Goal: Navigation & Orientation: Find specific page/section

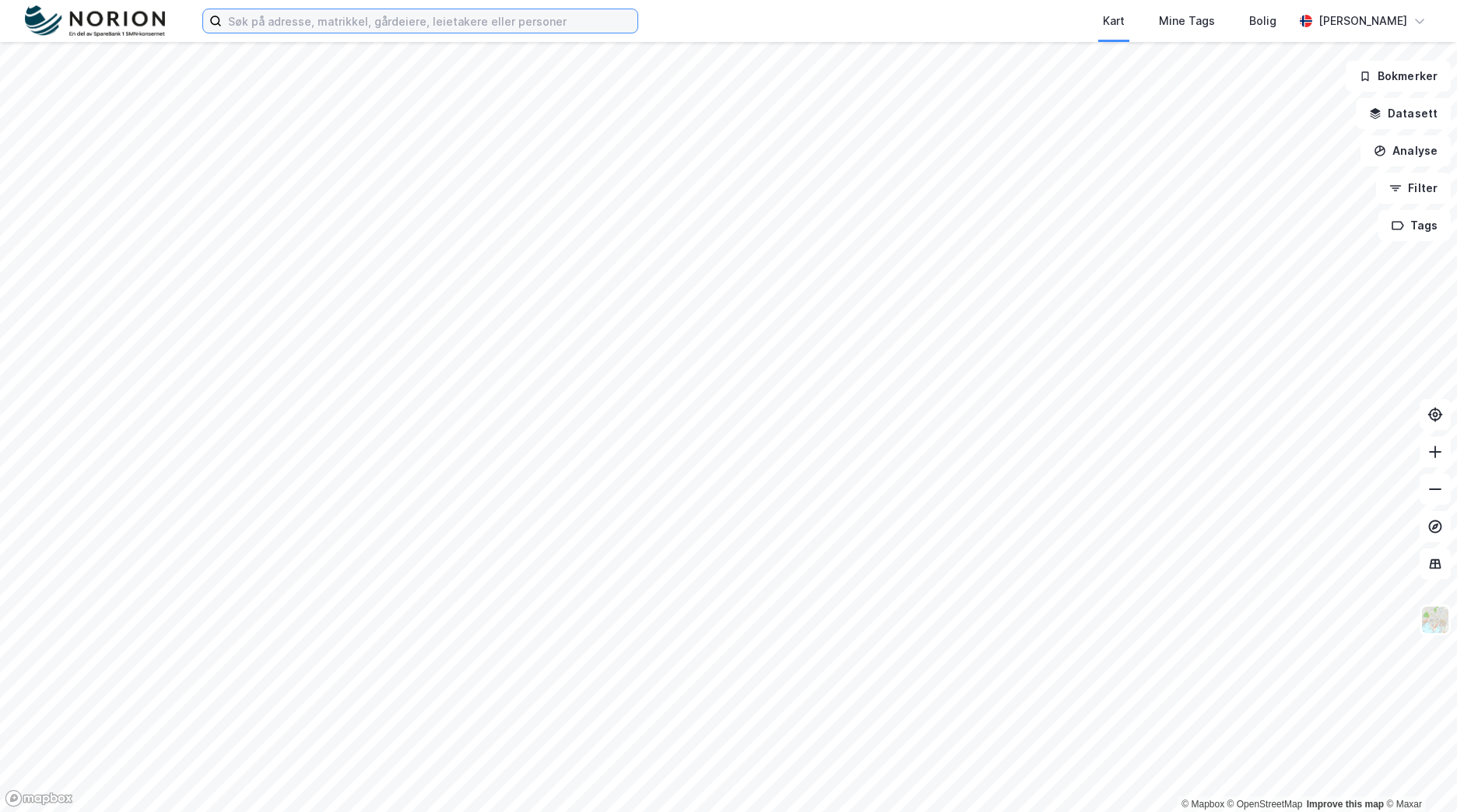
click at [449, 29] on input at bounding box center [430, 21] width 416 height 23
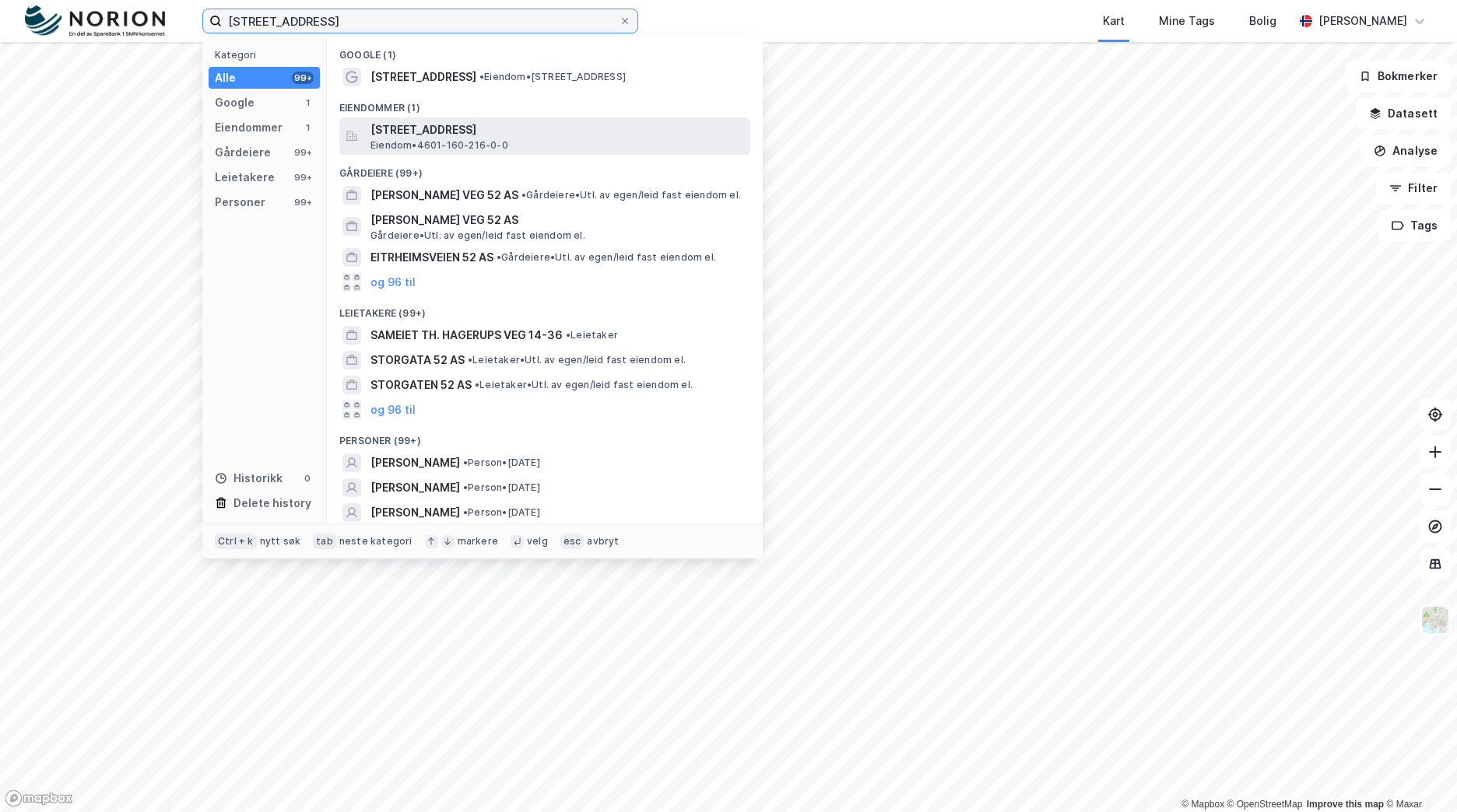
type input "[STREET_ADDRESS]"
click at [473, 132] on span "[STREET_ADDRESS]" at bounding box center [557, 129] width 374 height 19
